Goal: Find specific page/section: Find specific page/section

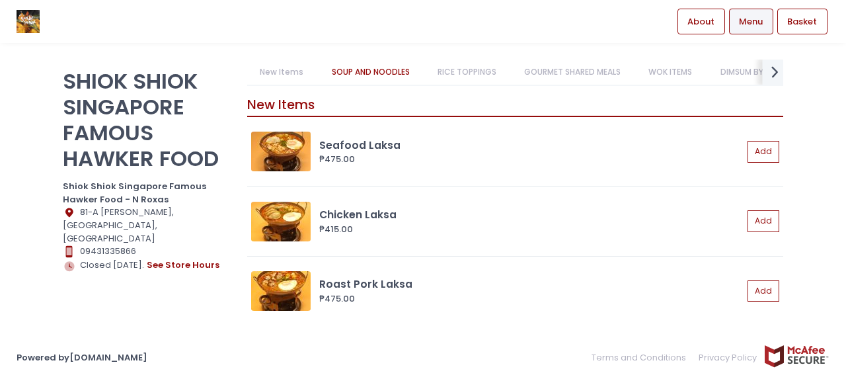
click at [774, 73] on icon "next Created with Sketch." at bounding box center [775, 71] width 19 height 19
click at [752, 67] on link "Roasting" at bounding box center [774, 72] width 62 height 25
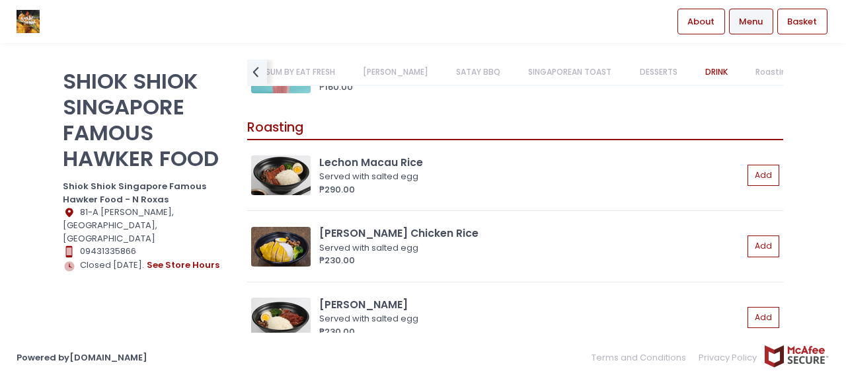
scroll to position [6793, 0]
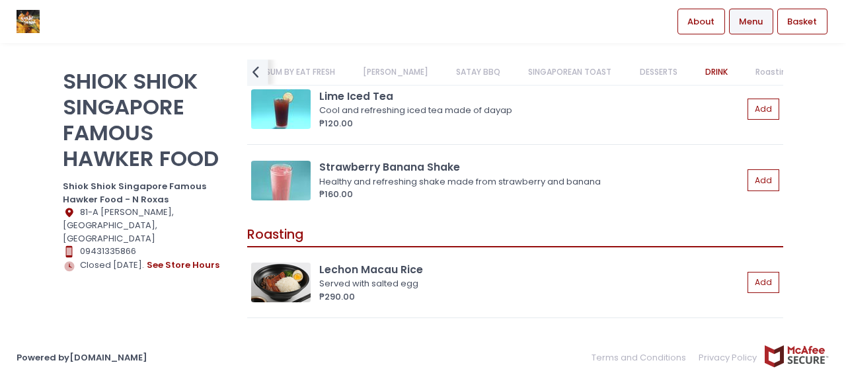
click at [256, 69] on icon at bounding box center [256, 71] width 7 height 11
click at [394, 73] on link "DIMSUM BY EAT FRESH" at bounding box center [391, 72] width 110 height 25
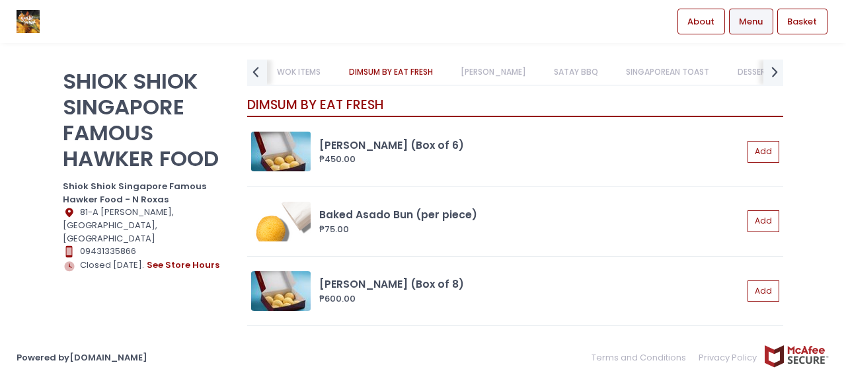
click at [558, 70] on link "SATAY BBQ" at bounding box center [576, 72] width 70 height 25
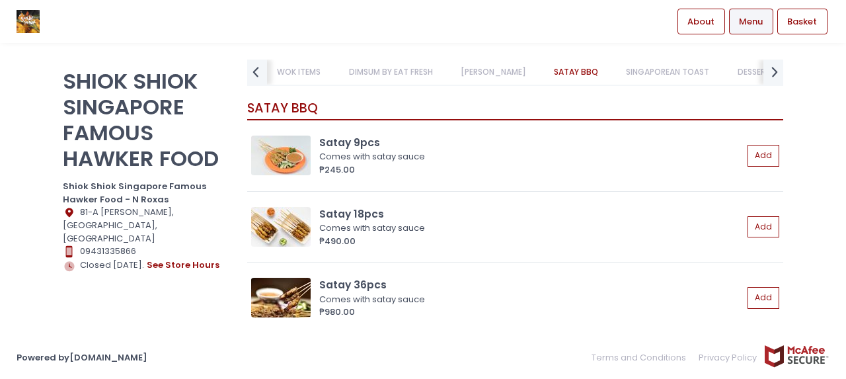
scroll to position [4143, 0]
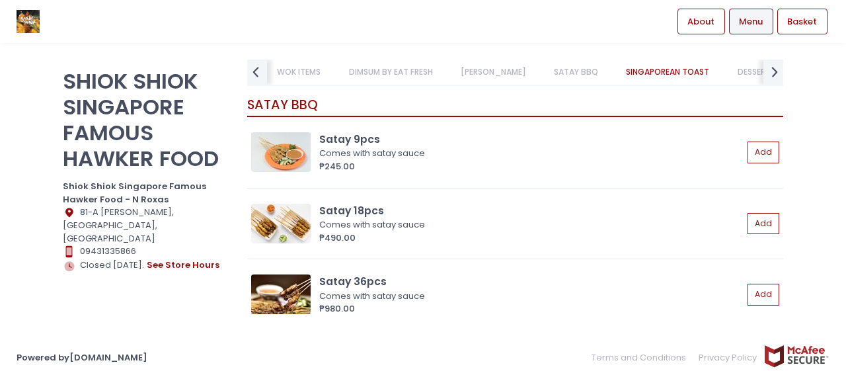
click at [283, 68] on link "WOK ITEMS" at bounding box center [298, 72] width 69 height 25
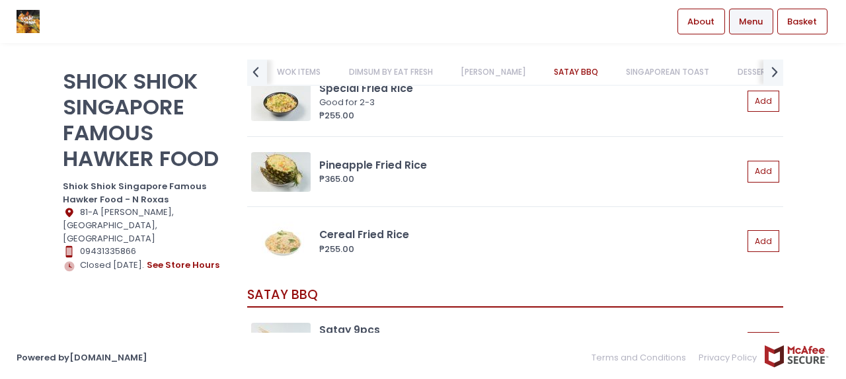
scroll to position [4045, 0]
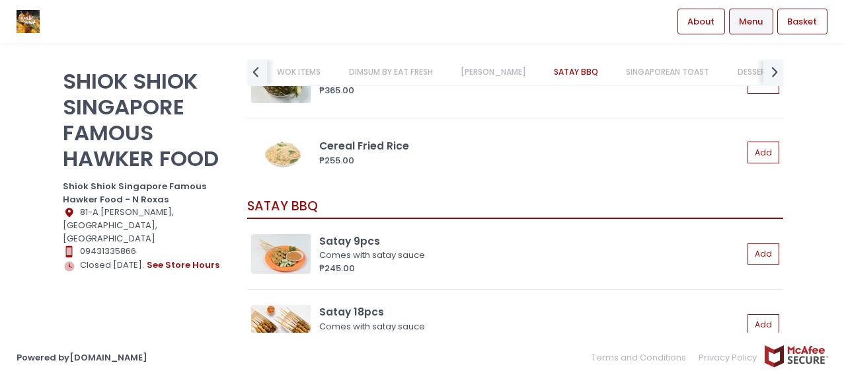
click at [267, 76] on link "WOK ITEMS" at bounding box center [298, 72] width 69 height 25
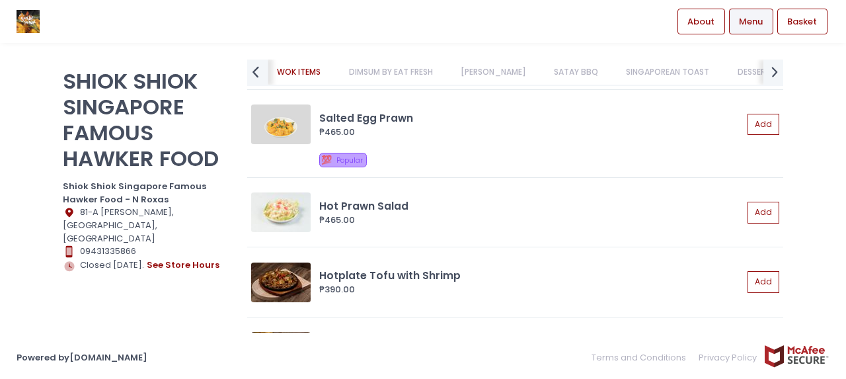
scroll to position [1849, 0]
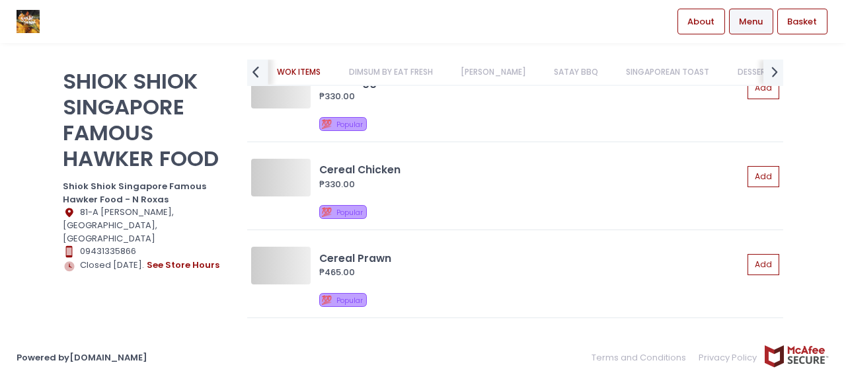
click at [262, 75] on icon "prev Created with Sketch." at bounding box center [255, 71] width 19 height 19
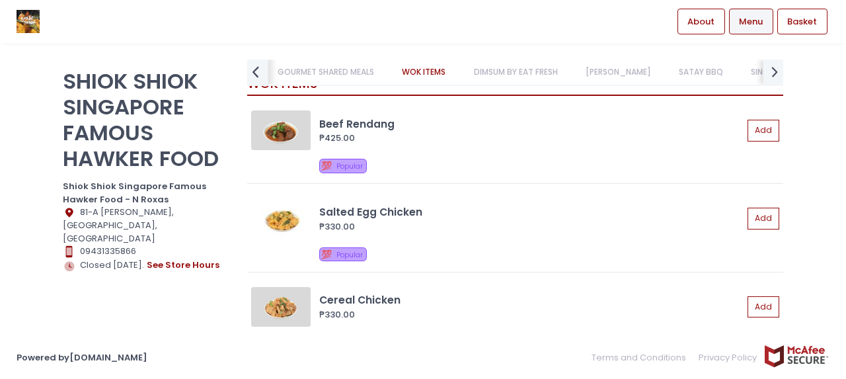
scroll to position [0, 0]
